Goal: Book appointment/travel/reservation

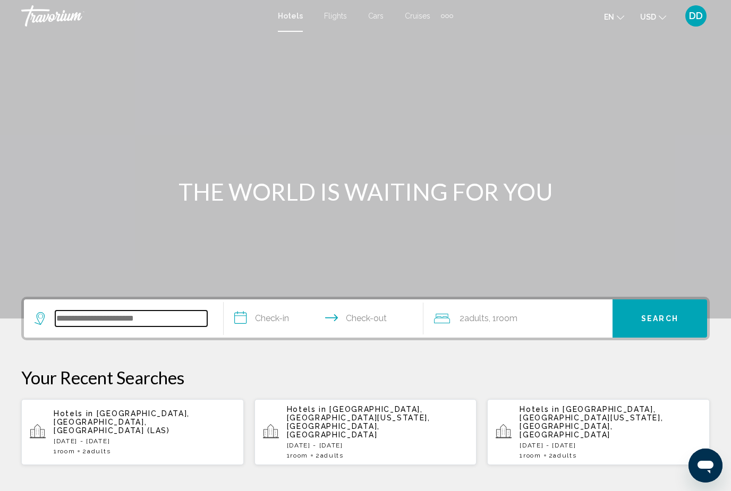
click at [115, 320] on input "Search widget" at bounding box center [131, 319] width 152 height 16
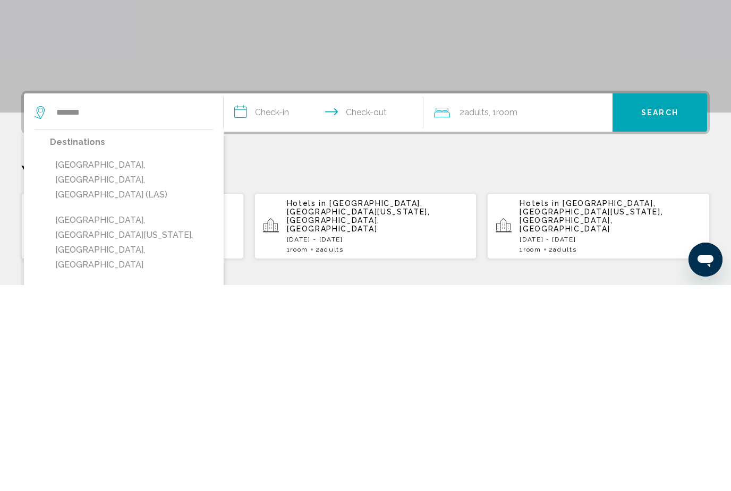
click at [88, 361] on button "Las Vegas, NV, United States (LAS)" at bounding box center [131, 386] width 163 height 50
type input "**********"
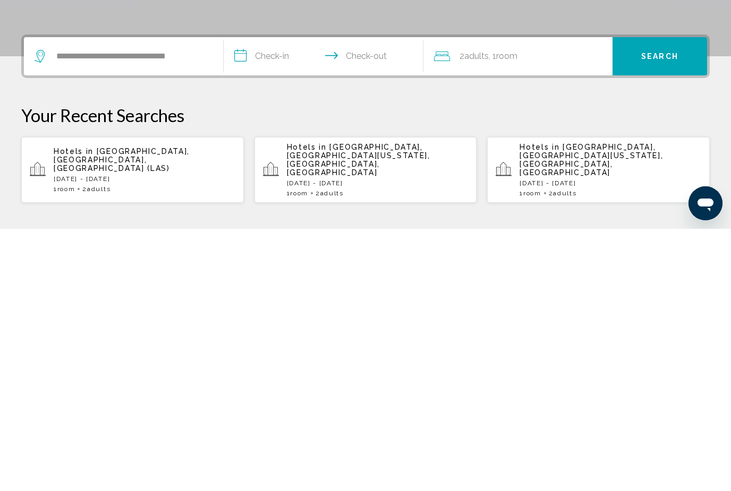
click at [286, 300] on input "**********" at bounding box center [326, 320] width 204 height 41
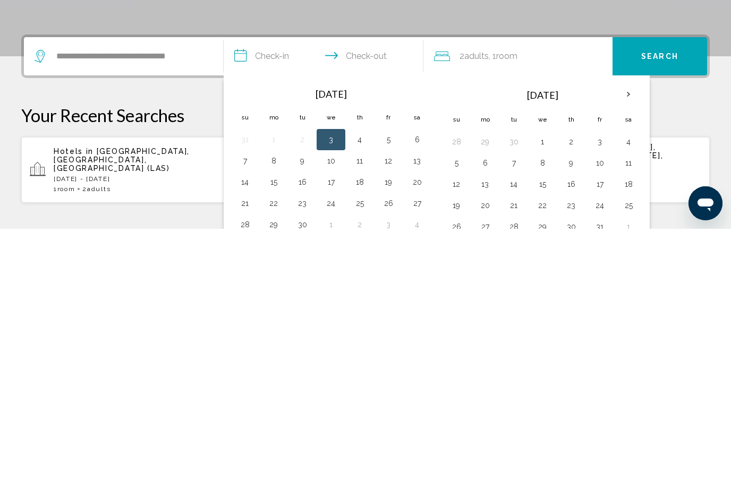
scroll to position [262, 0]
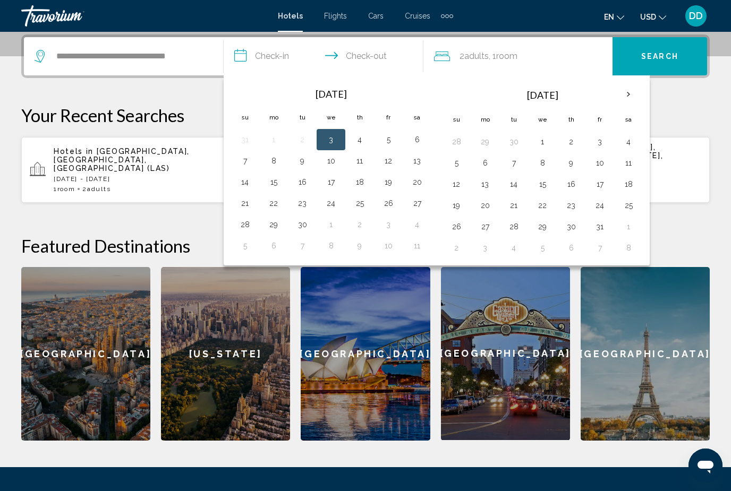
click at [421, 159] on button "13" at bounding box center [417, 161] width 17 height 15
click at [241, 183] on button "14" at bounding box center [244, 182] width 17 height 15
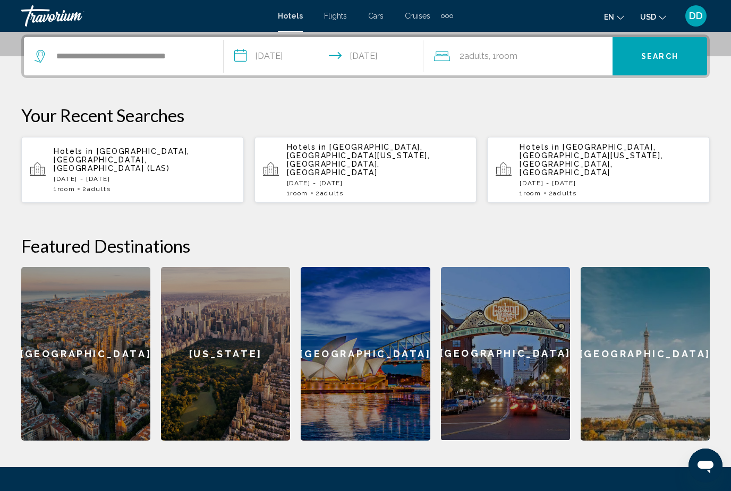
type input "**********"
click at [656, 43] on button "Search" at bounding box center [660, 56] width 95 height 38
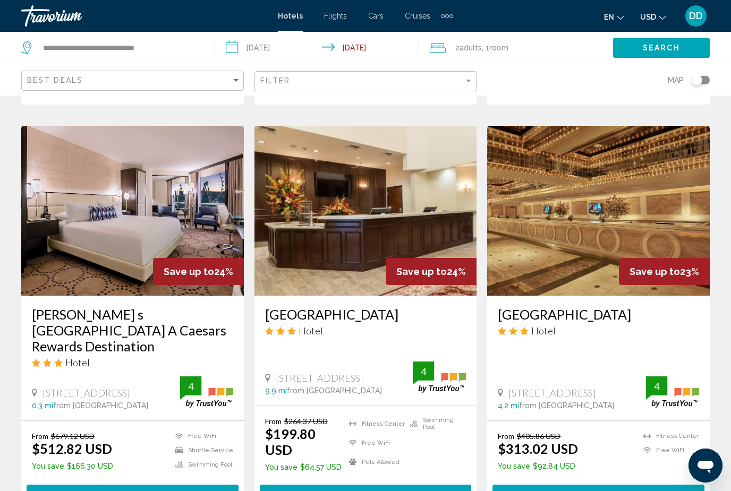
scroll to position [1361, 0]
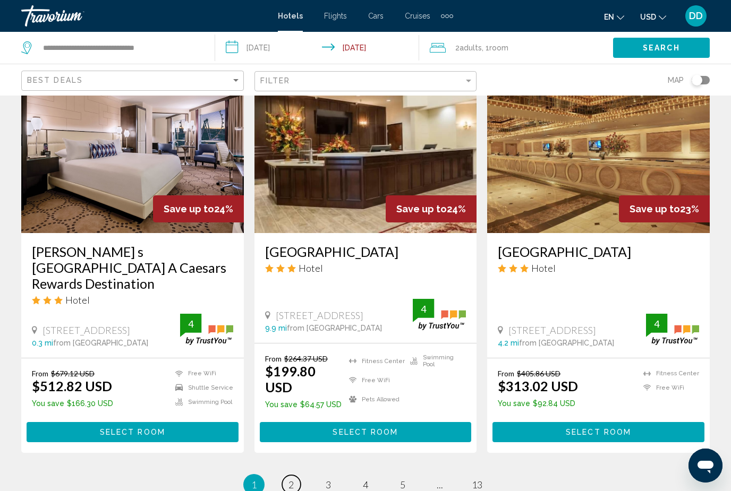
click at [296, 475] on link "page 2" at bounding box center [291, 484] width 19 height 19
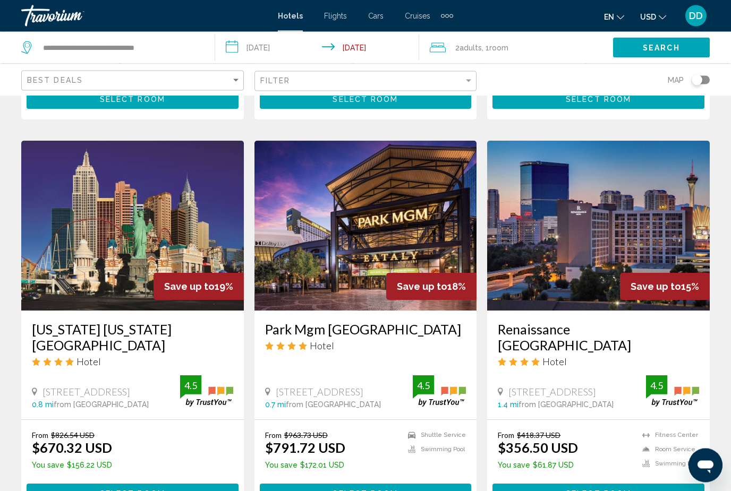
scroll to position [1203, 0]
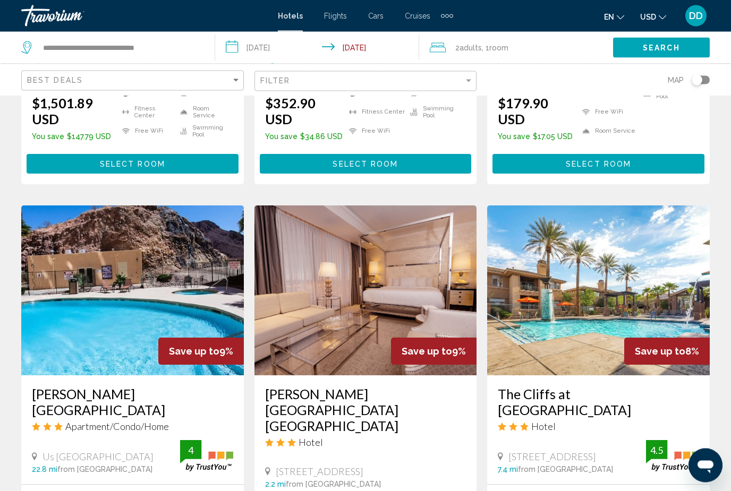
scroll to position [1193, 0]
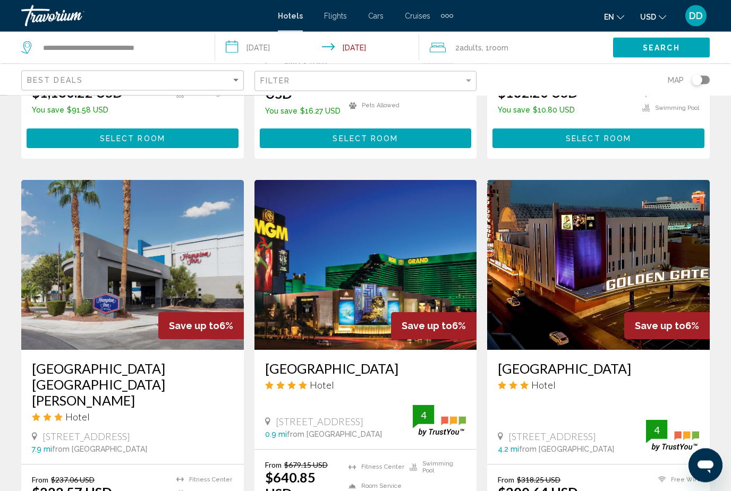
scroll to position [1154, 0]
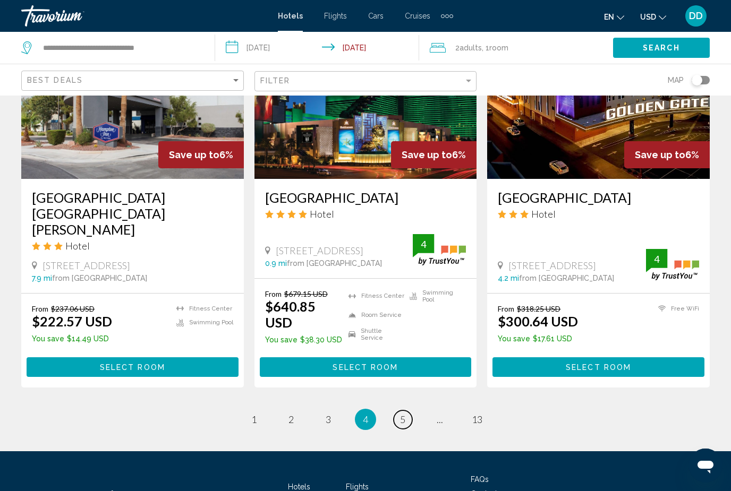
click at [408, 411] on link "page 5" at bounding box center [403, 420] width 19 height 19
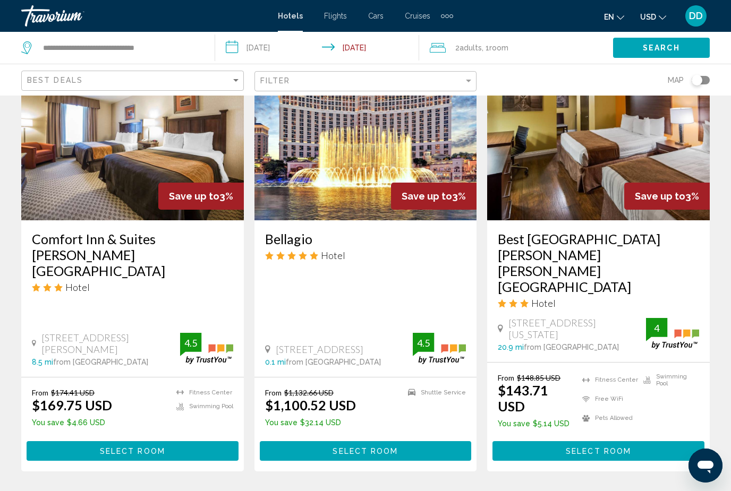
scroll to position [1346, 0]
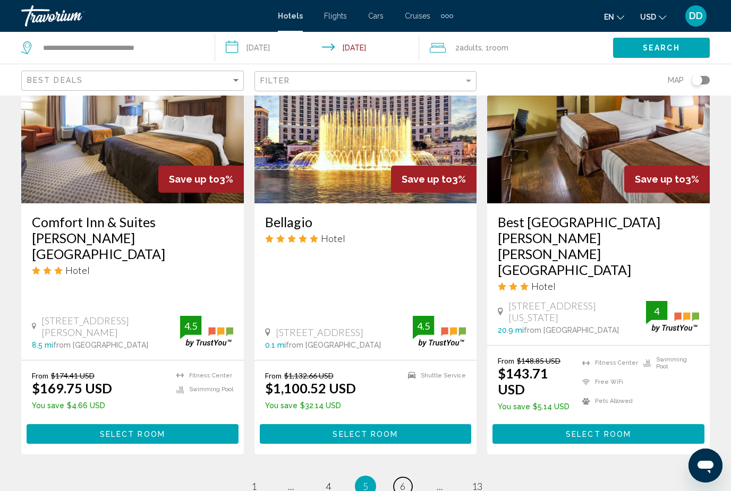
click at [401, 481] on span "6" at bounding box center [402, 487] width 5 height 12
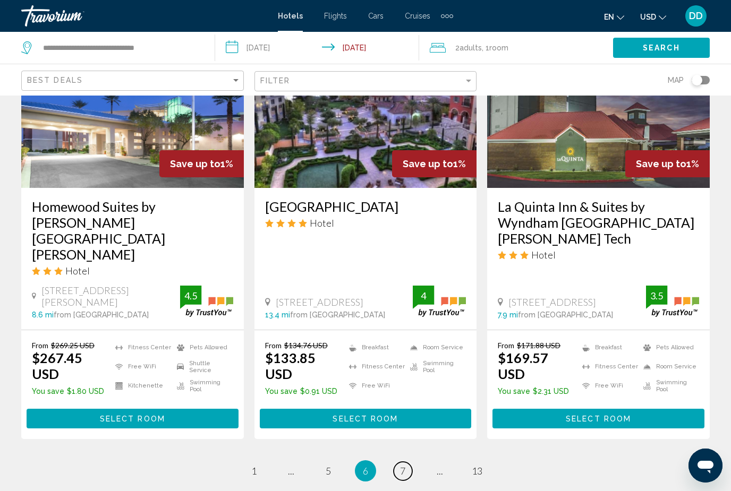
scroll to position [1364, 0]
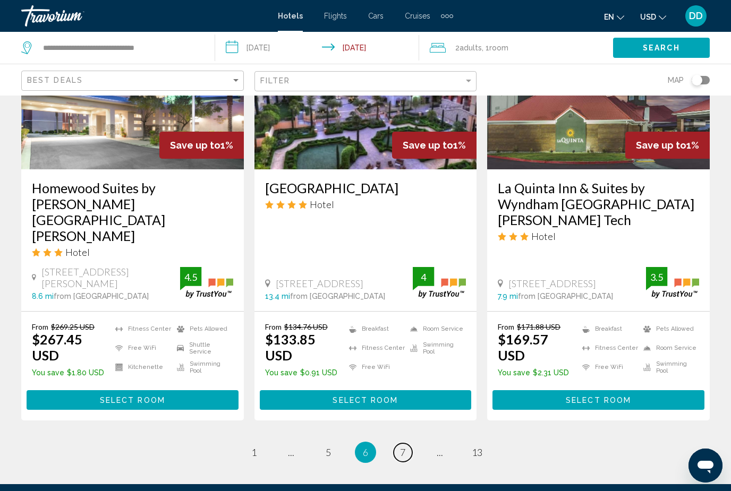
click at [406, 444] on link "page 7" at bounding box center [403, 453] width 19 height 19
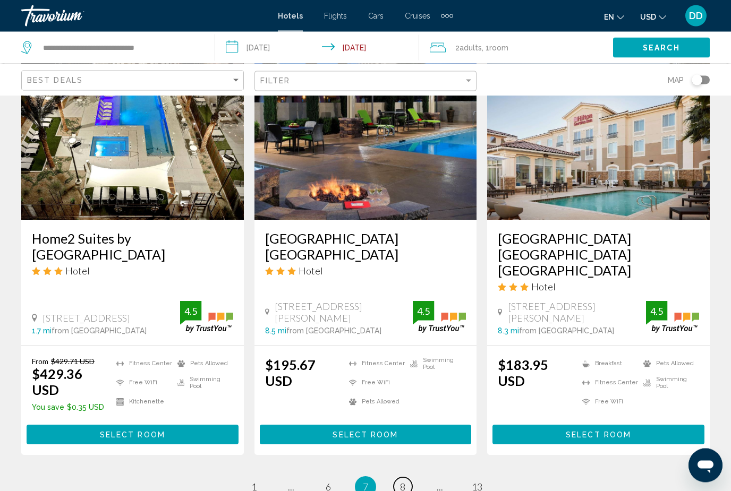
scroll to position [1336, 0]
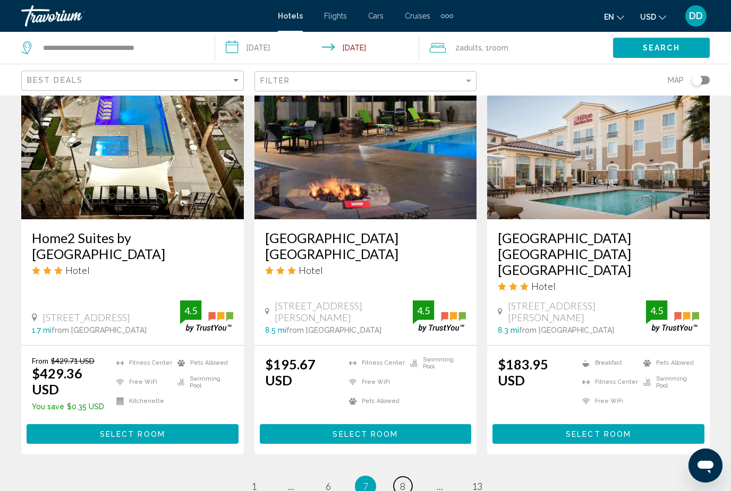
click at [407, 477] on link "page 8" at bounding box center [403, 486] width 19 height 19
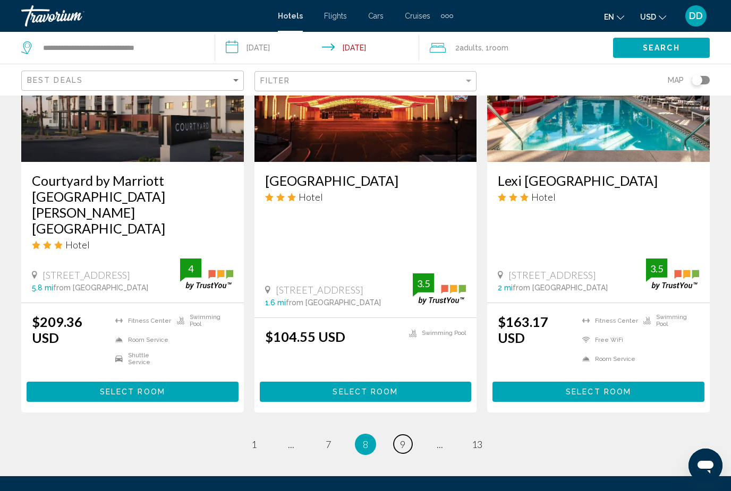
scroll to position [1377, 0]
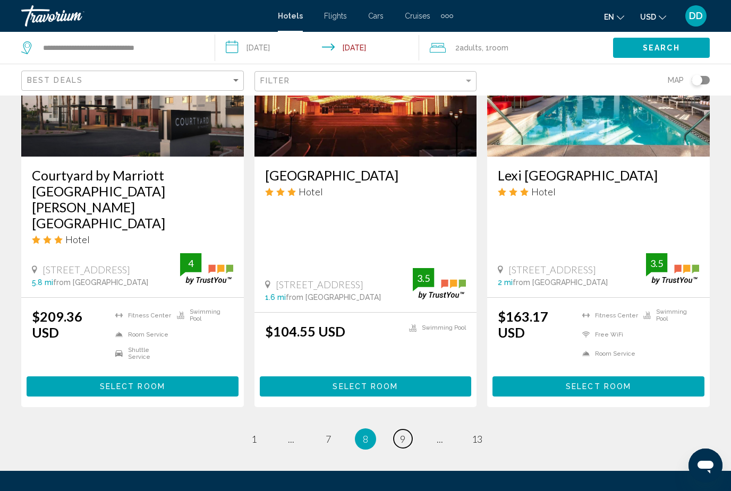
click at [406, 430] on link "page 9" at bounding box center [403, 439] width 19 height 19
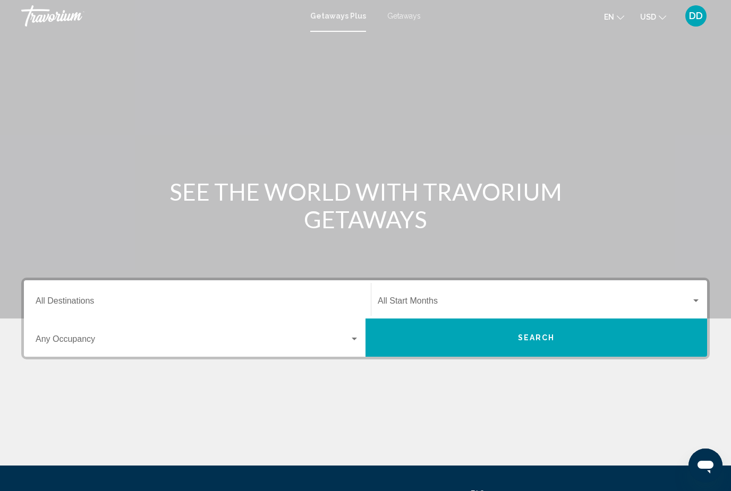
click at [283, 292] on div "Destination All Destinations" at bounding box center [198, 299] width 324 height 33
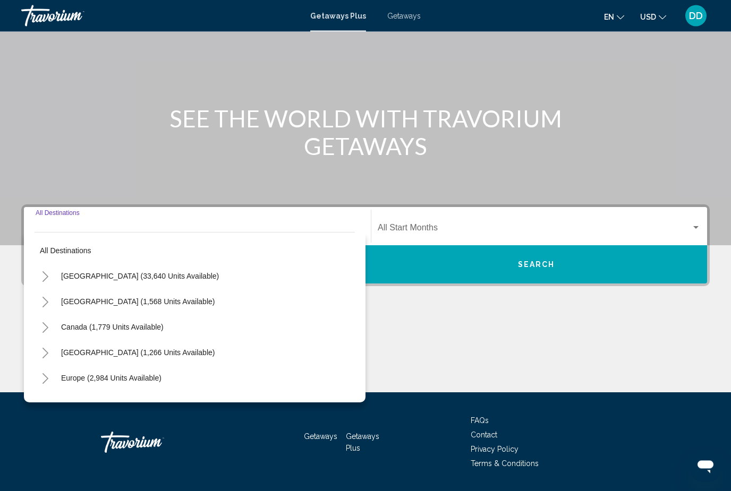
scroll to position [105, 0]
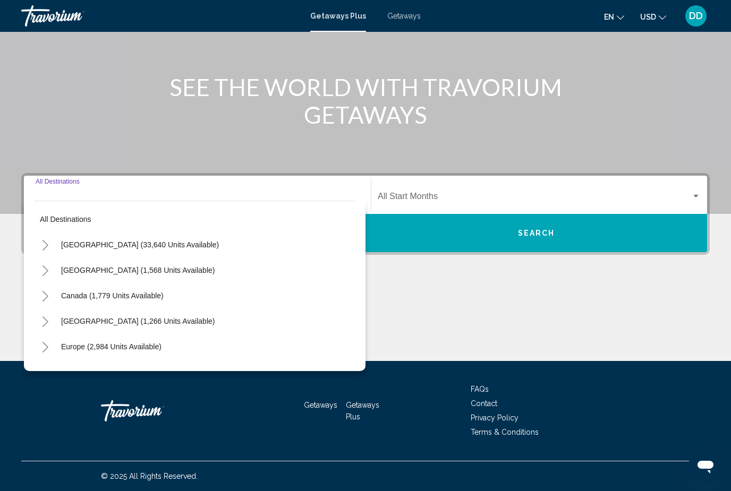
click at [248, 242] on div "[GEOGRAPHIC_DATA] (33,640 units available)" at bounding box center [195, 244] width 320 height 25
click at [49, 243] on icon "Toggle United States (33,640 units available)" at bounding box center [45, 245] width 8 height 11
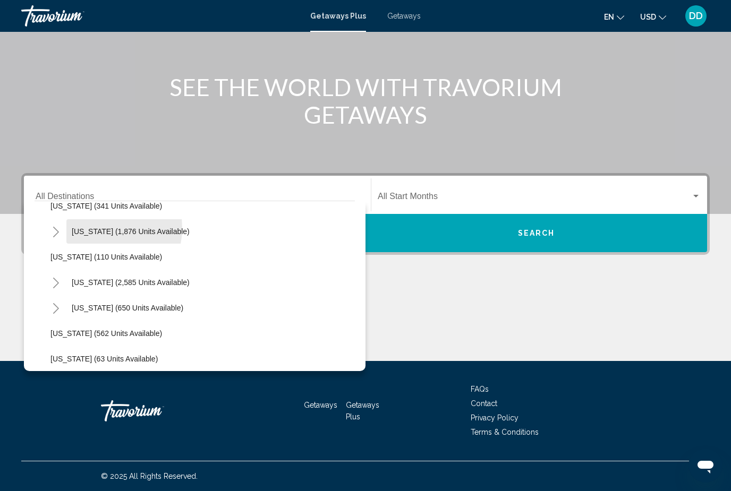
scroll to position [475, 0]
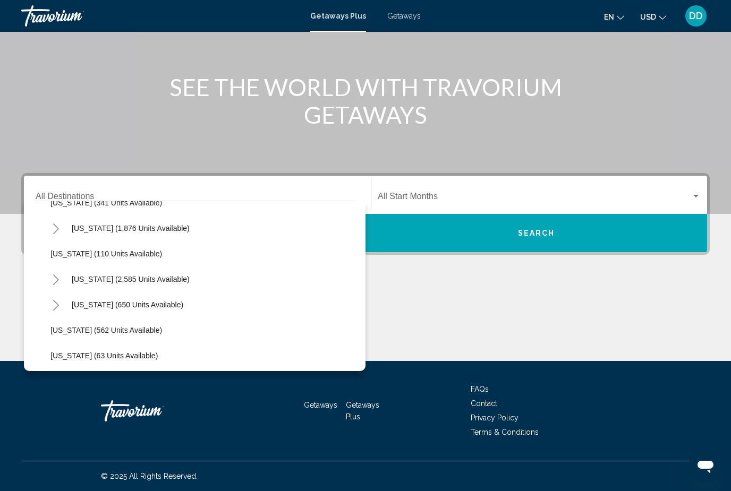
click at [56, 277] on icon "Toggle Nevada (2,585 units available)" at bounding box center [56, 280] width 6 height 11
click at [84, 302] on span "[GEOGRAPHIC_DATA] (1,450 units available)" at bounding box center [138, 305] width 154 height 8
type input "**********"
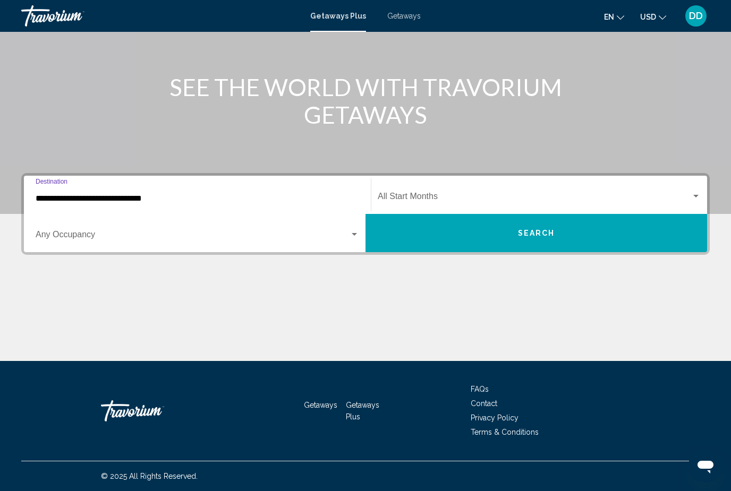
click at [316, 224] on div "Occupancy Any Occupancy" at bounding box center [198, 233] width 324 height 33
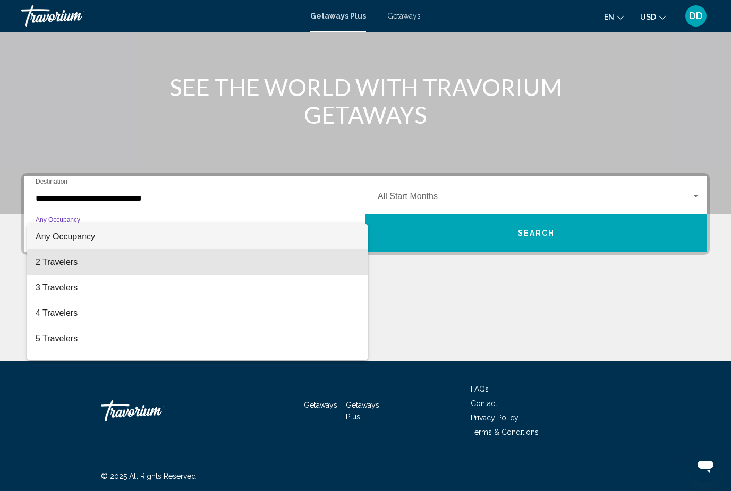
click at [198, 265] on span "2 Travelers" at bounding box center [198, 262] width 324 height 25
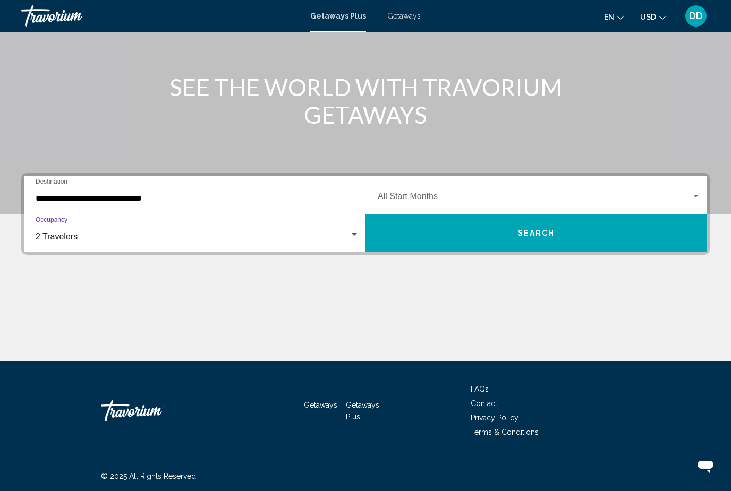
click at [472, 194] on span "Search widget" at bounding box center [534, 199] width 313 height 10
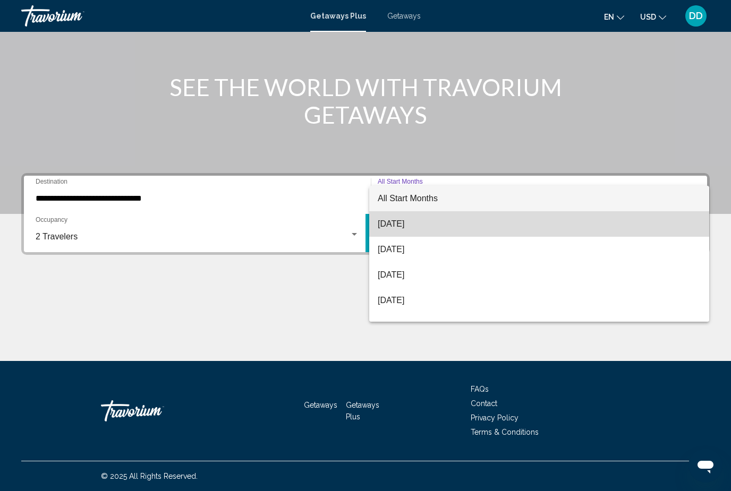
click at [420, 214] on span "[DATE]" at bounding box center [539, 223] width 323 height 25
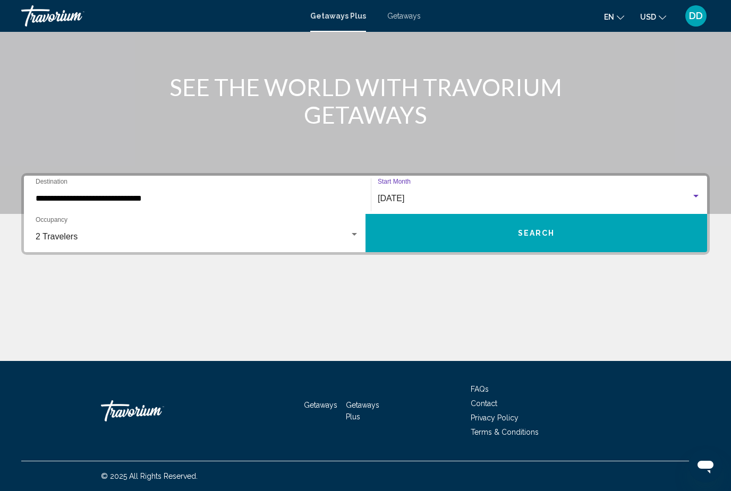
click at [444, 230] on button "Search" at bounding box center [536, 233] width 342 height 38
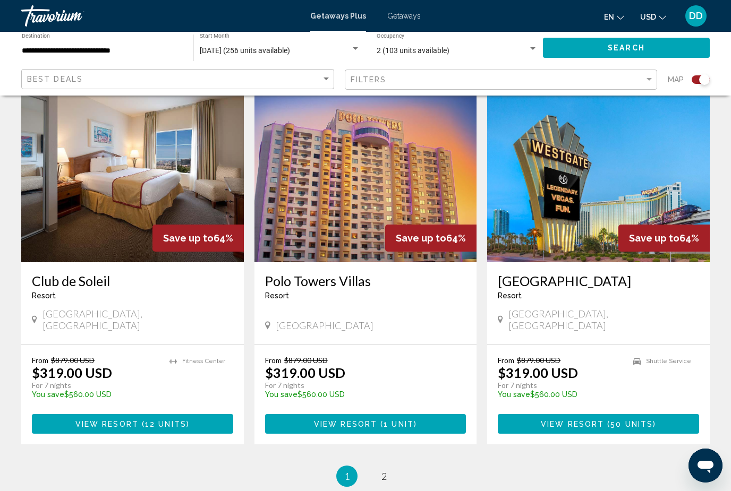
scroll to position [1561, 0]
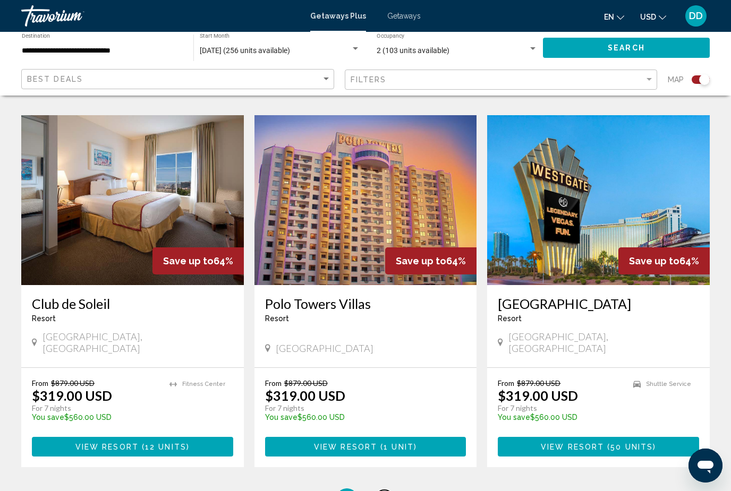
click at [381, 491] on span "2" at bounding box center [383, 500] width 5 height 12
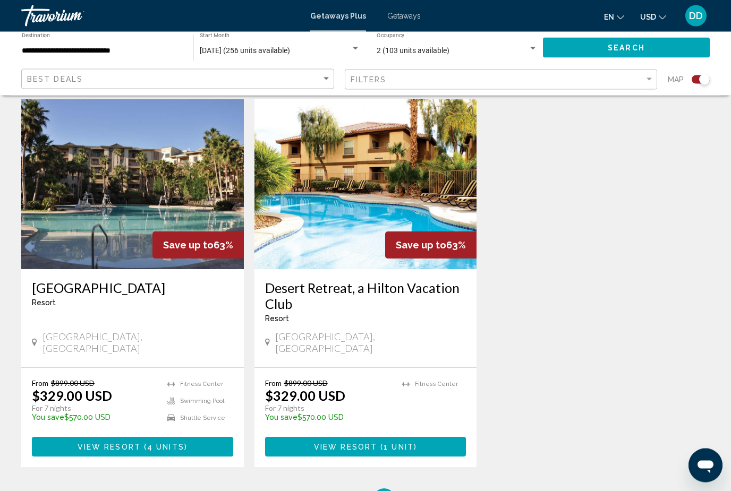
scroll to position [374, 0]
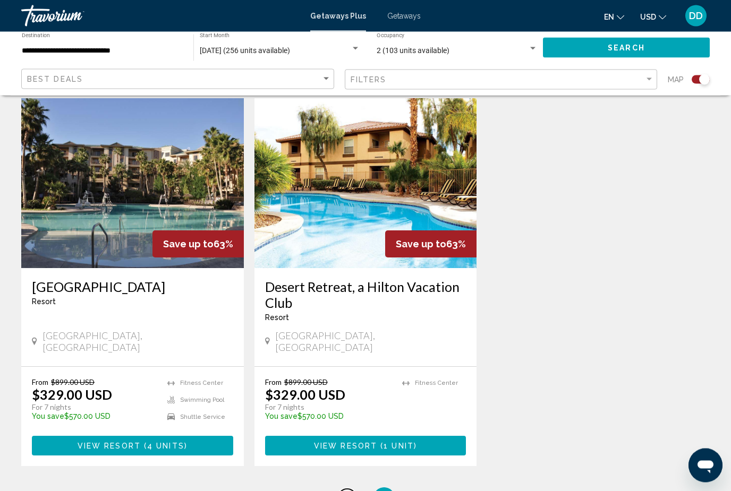
click at [345, 491] on span "1" at bounding box center [346, 499] width 5 height 12
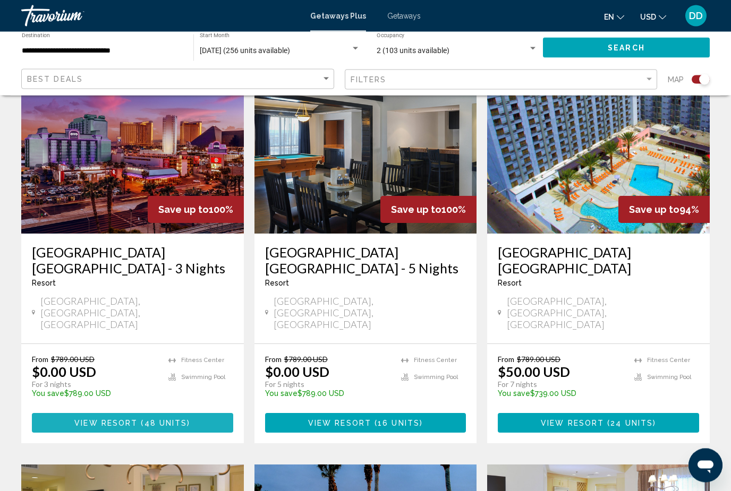
scroll to position [409, 0]
click at [194, 413] on button "View Resort ( 48 units )" at bounding box center [132, 423] width 201 height 20
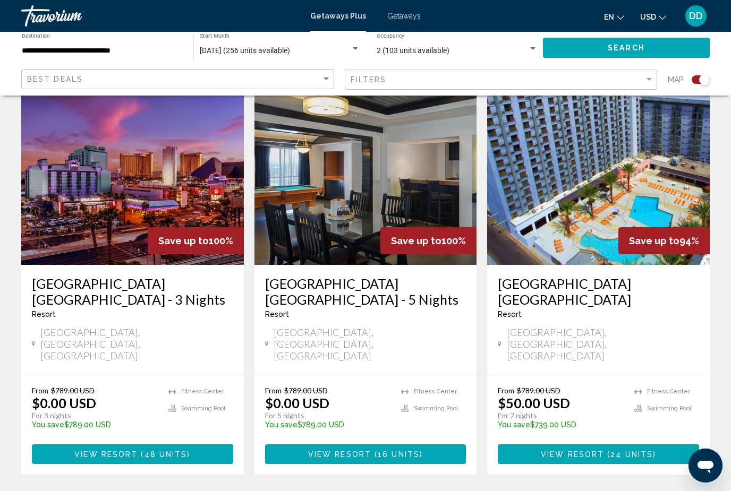
scroll to position [379, 0]
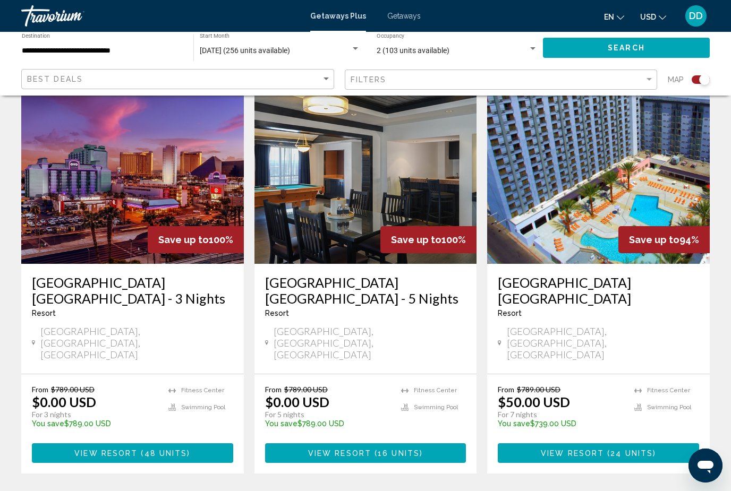
click at [328, 449] on span "View Resort" at bounding box center [339, 453] width 63 height 8
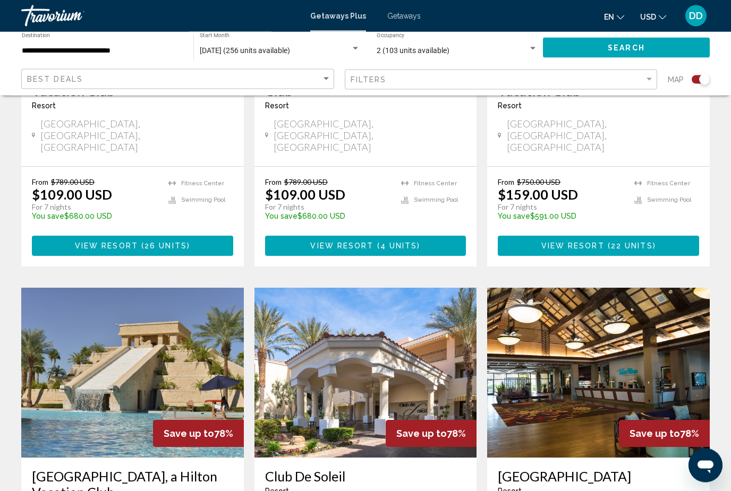
scroll to position [993, 0]
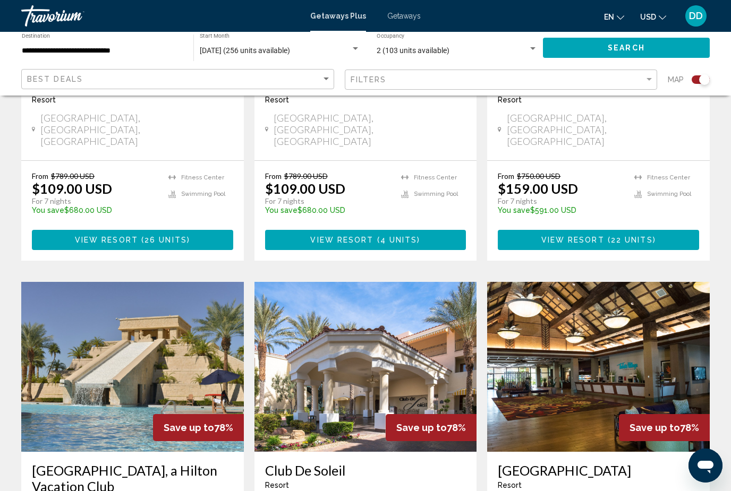
click at [388, 314] on img "Main content" at bounding box center [365, 367] width 223 height 170
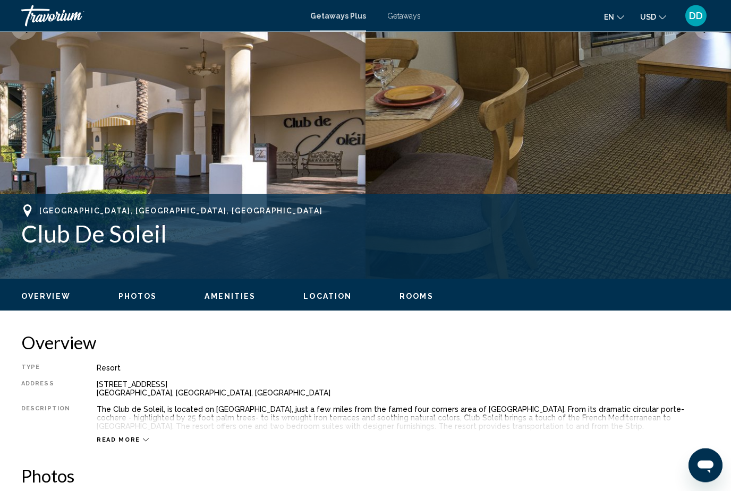
click at [37, 130] on img "Main content" at bounding box center [182, 27] width 365 height 505
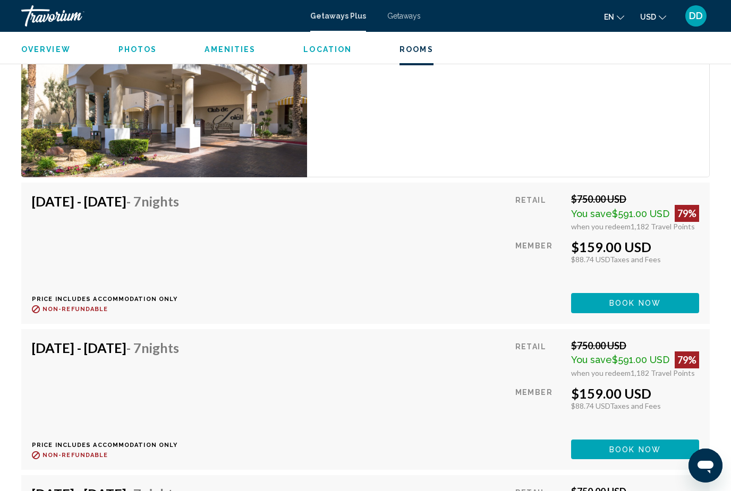
scroll to position [2281, 0]
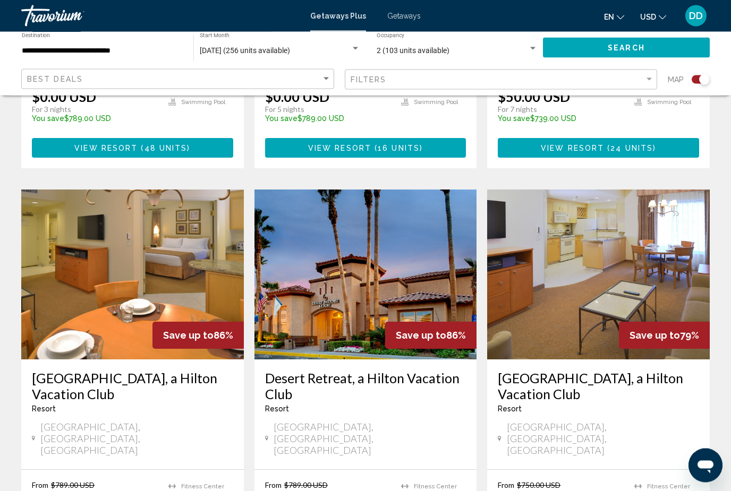
scroll to position [684, 0]
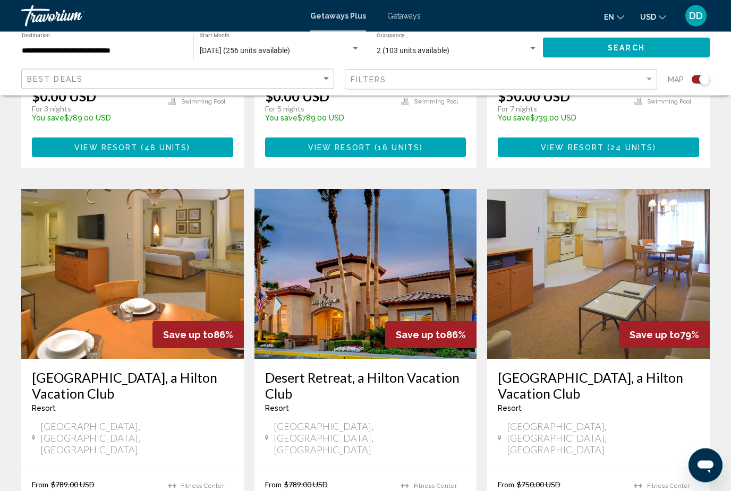
click at [114, 226] on img "Main content" at bounding box center [132, 275] width 223 height 170
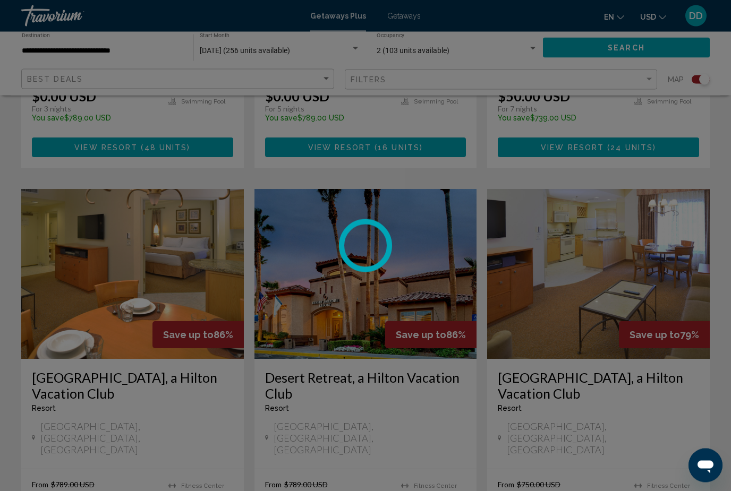
scroll to position [685, 0]
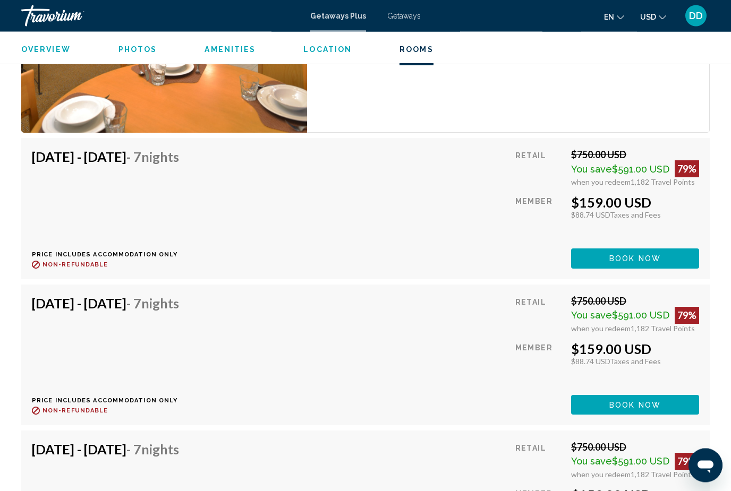
scroll to position [2287, 0]
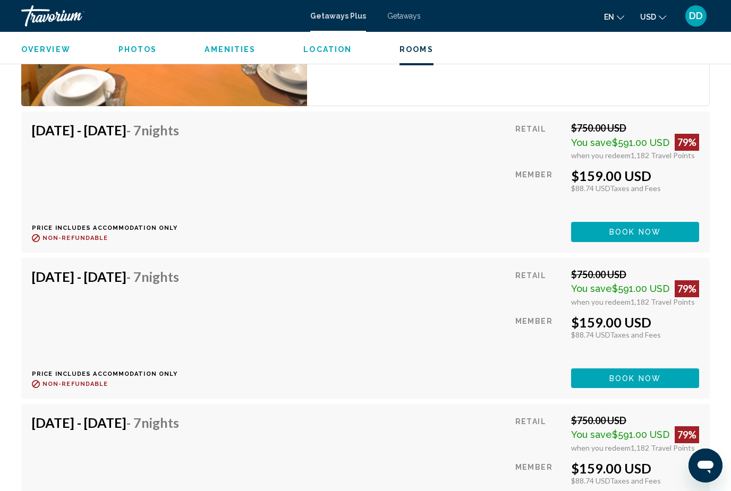
click at [71, 297] on div "[DATE] - [DATE] - 7 Nights Price includes accommodation only Refundable until :…" at bounding box center [109, 329] width 155 height 120
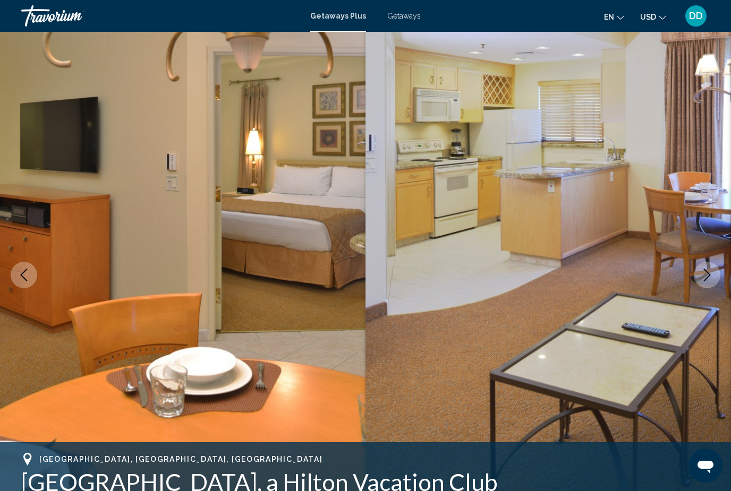
scroll to position [13, 0]
